Goal: Transaction & Acquisition: Purchase product/service

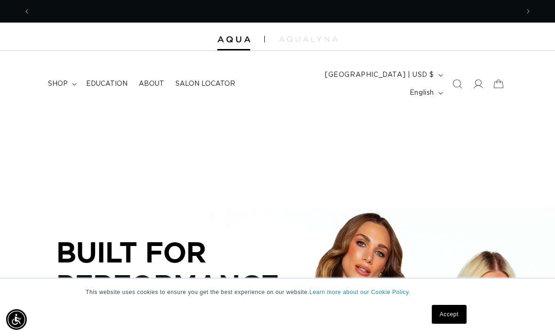
scroll to position [0, 488]
click at [61, 80] on span "shop" at bounding box center [58, 84] width 20 height 8
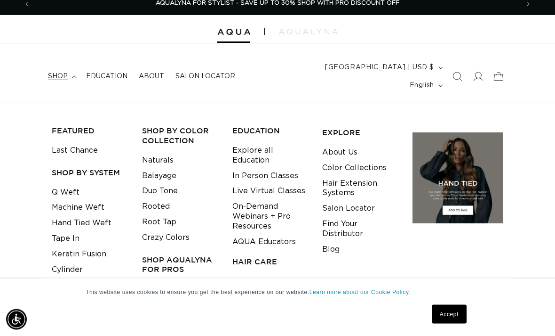
scroll to position [9, 0]
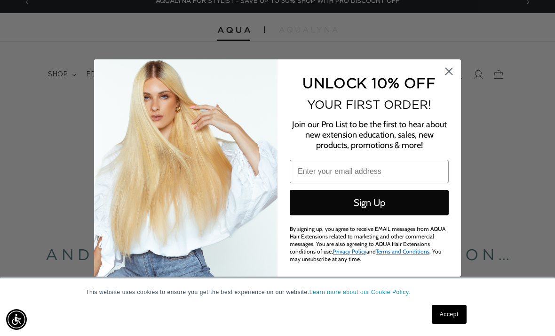
click at [447, 79] on circle "Close dialog" at bounding box center [449, 72] width 16 height 16
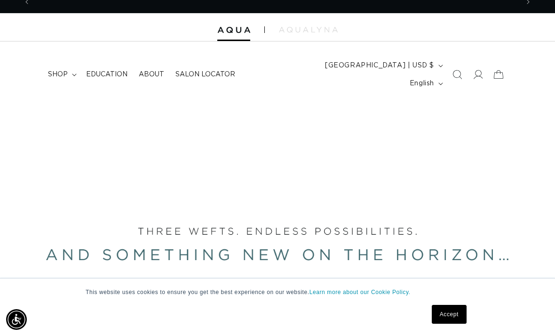
scroll to position [0, 0]
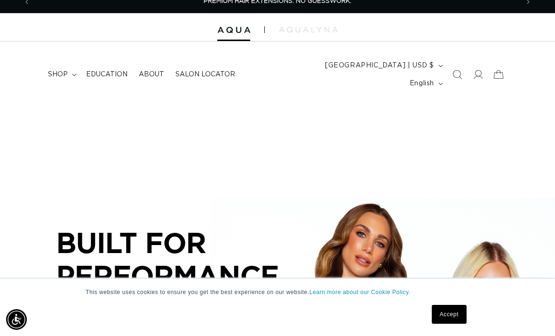
click at [67, 70] on span "shop" at bounding box center [58, 74] width 20 height 8
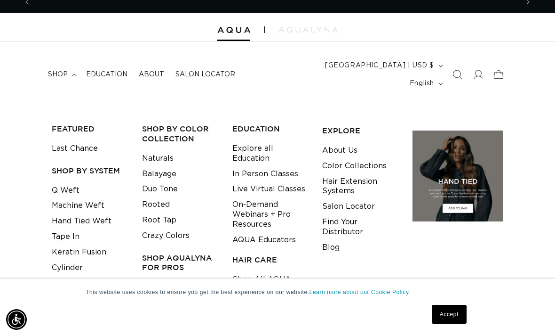
scroll to position [0, 488]
click at [164, 166] on link "Balayage" at bounding box center [159, 174] width 34 height 16
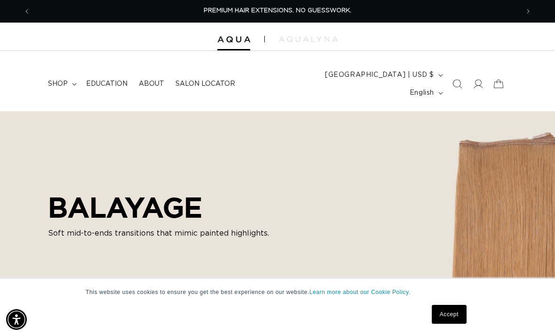
click at [71, 76] on summary "shop" at bounding box center [61, 84] width 38 height 20
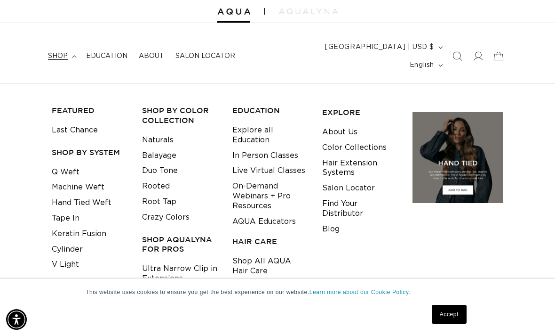
scroll to position [0, 488]
click at [62, 164] on link "Q Weft" at bounding box center [66, 172] width 28 height 16
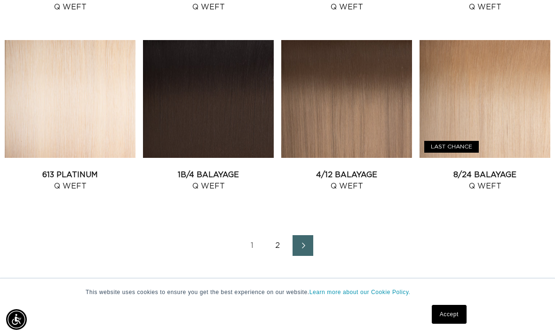
click at [304, 236] on link "Next page" at bounding box center [303, 245] width 21 height 21
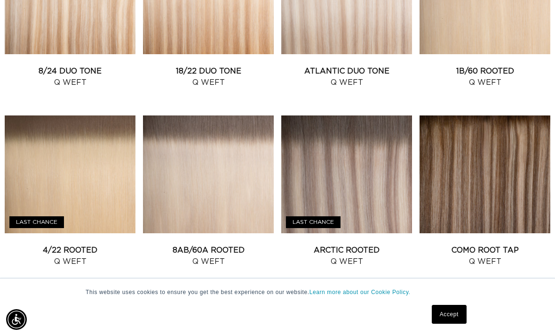
scroll to position [645, 0]
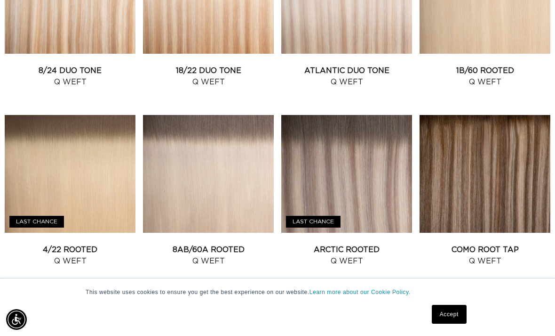
click at [496, 244] on link "Como Root Tap Q Weft" at bounding box center [485, 255] width 131 height 23
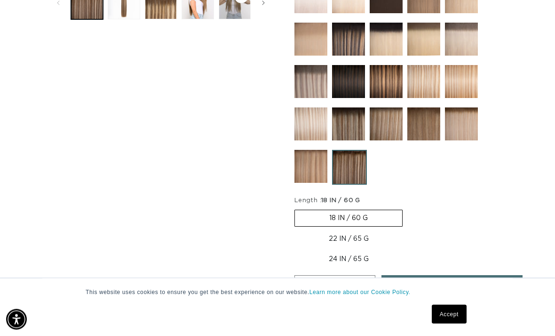
scroll to position [416, 0]
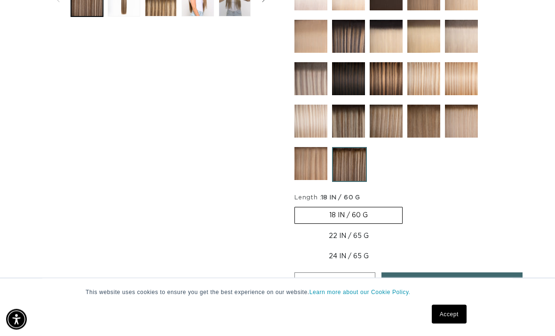
click at [369, 228] on label "22 IN / 65 G Variant sold out or unavailable" at bounding box center [349, 236] width 109 height 16
click at [408, 206] on input "22 IN / 65 G Variant sold out or unavailable" at bounding box center [408, 205] width 0 height 0
radio input "true"
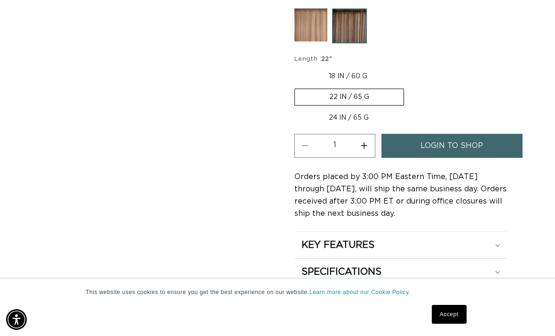
scroll to position [0, 0]
click at [493, 140] on link "login to shop" at bounding box center [452, 146] width 141 height 24
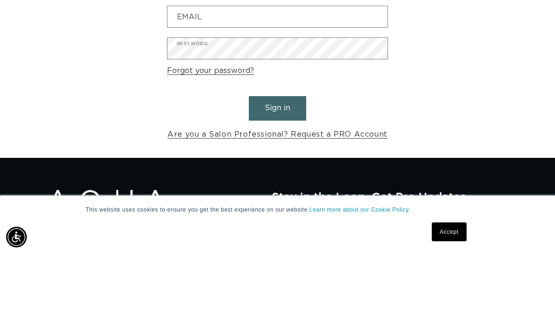
scroll to position [0, 488]
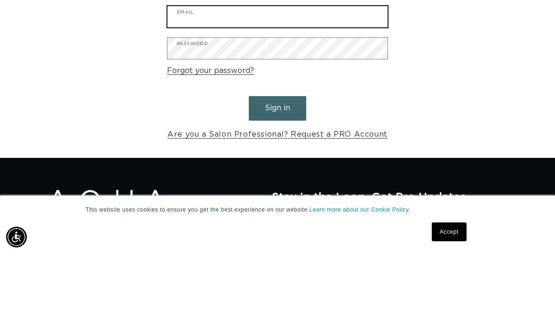
type input "[EMAIL_ADDRESS][DOMAIN_NAME]"
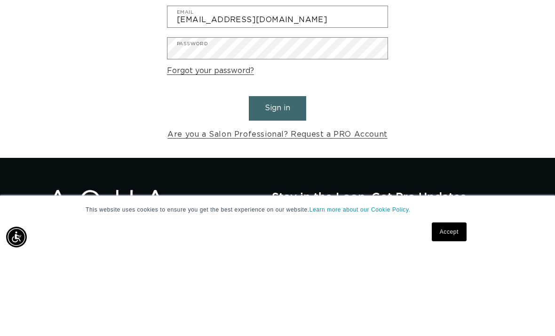
click at [278, 178] on button "Sign in" at bounding box center [277, 190] width 57 height 24
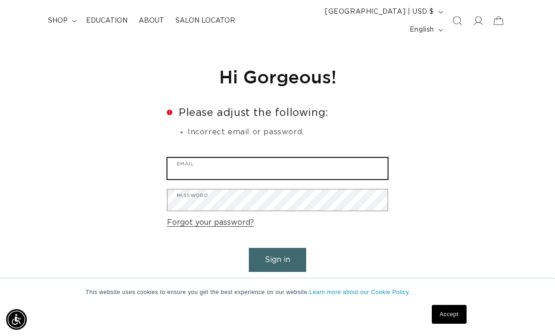
scroll to position [0, 977]
click at [327, 158] on input "Email" at bounding box center [278, 168] width 220 height 21
type input "[EMAIL_ADDRESS][DOMAIN_NAME]"
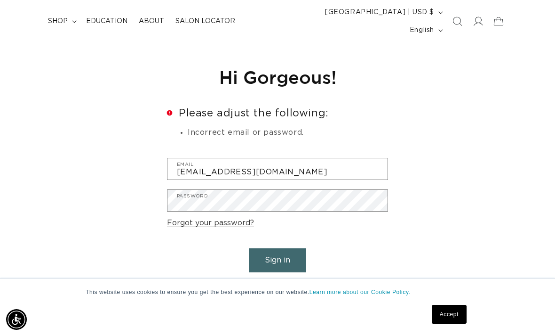
scroll to position [63, 0]
click at [274, 248] on button "Sign in" at bounding box center [277, 260] width 57 height 24
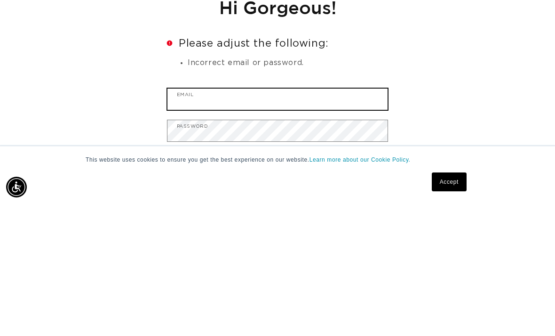
scroll to position [0, 488]
click at [230, 221] on input "Email" at bounding box center [278, 231] width 220 height 21
type input "[EMAIL_ADDRESS][DOMAIN_NAME]"
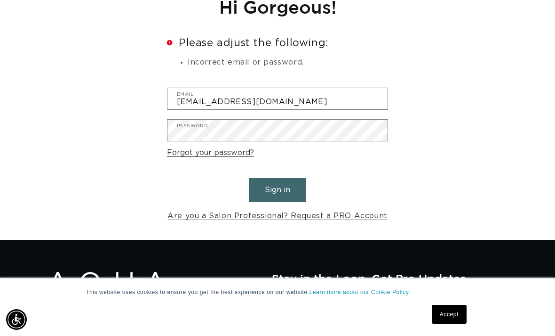
scroll to position [133, 0]
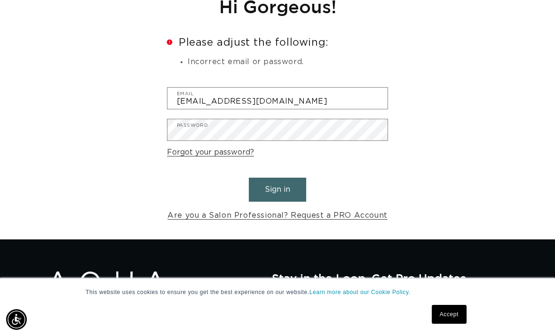
click at [288, 146] on form "Error Please adjust the following: Incorrect email or password. [EMAIL_ADDRESS]…" at bounding box center [277, 129] width 221 height 185
click at [288, 145] on form "Error Please adjust the following: Incorrect email or password. [EMAIL_ADDRESS]…" at bounding box center [277, 129] width 221 height 185
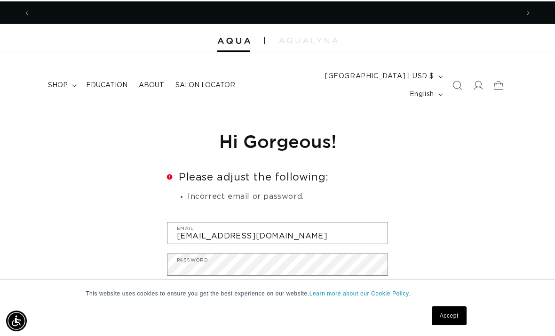
scroll to position [0, 488]
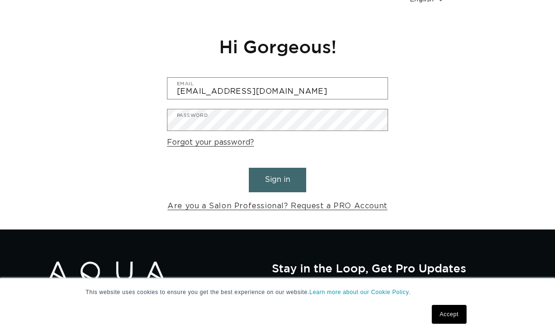
scroll to position [93, 0]
